Goal: Task Accomplishment & Management: Manage account settings

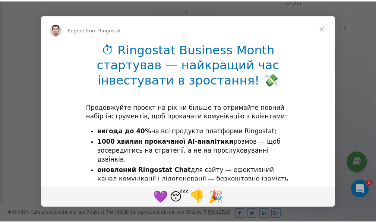
scroll to position [223, 0]
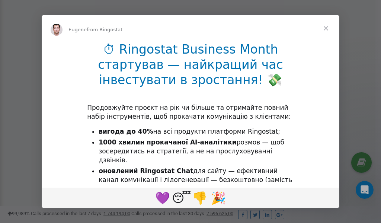
click at [328, 30] on span "Close" at bounding box center [326, 28] width 27 height 27
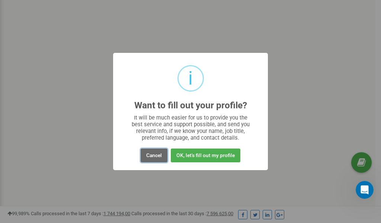
click at [155, 156] on button "Cancel" at bounding box center [154, 156] width 27 height 14
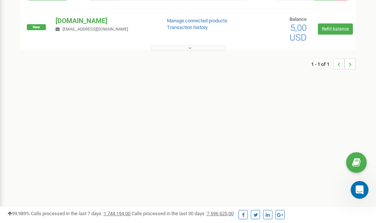
scroll to position [0, 0]
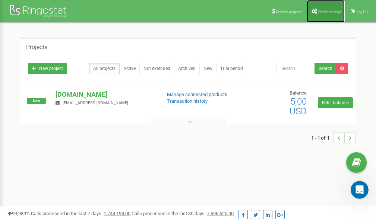
click at [326, 13] on link "Profile settings" at bounding box center [326, 11] width 38 height 22
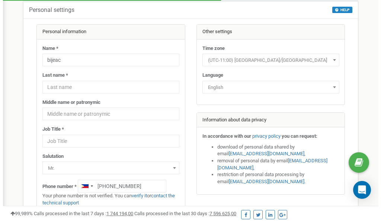
scroll to position [37, 0]
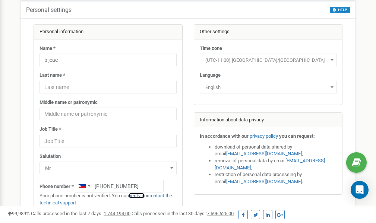
click at [139, 196] on link "verify it" at bounding box center [136, 196] width 15 height 6
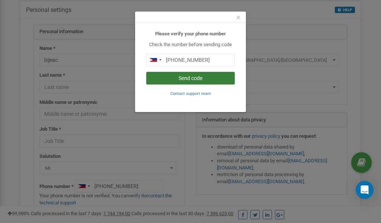
click at [198, 79] on button "Send code" at bounding box center [190, 78] width 89 height 13
